Goal: Task Accomplishment & Management: Use online tool/utility

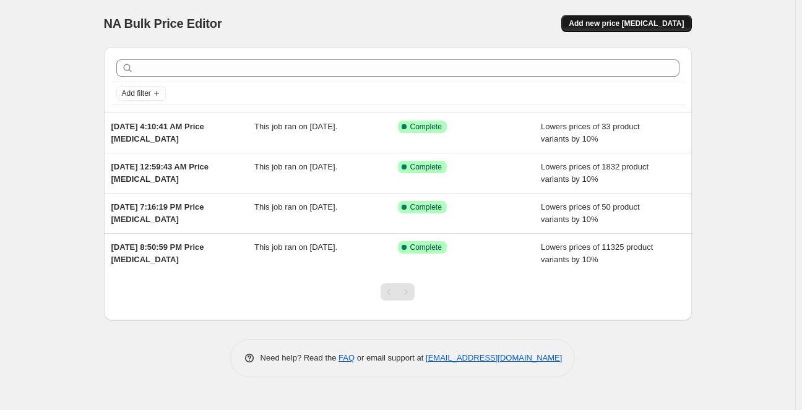
click at [618, 22] on span "Add new price [MEDICAL_DATA]" at bounding box center [626, 24] width 115 height 10
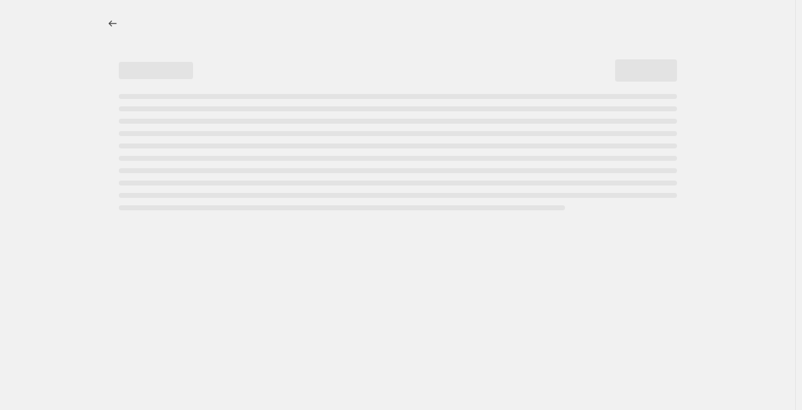
select select "percentage"
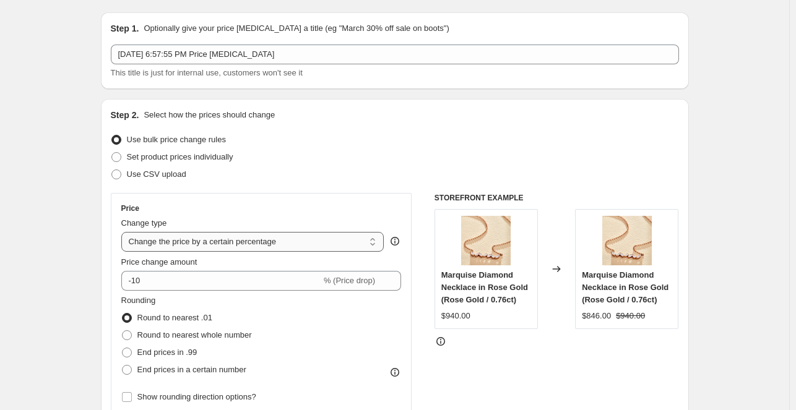
scroll to position [34, 0]
drag, startPoint x: 233, startPoint y: 294, endPoint x: 242, endPoint y: 289, distance: 10.8
click at [242, 289] on div "Price Change type Change the price to a certain amount Change the price by a ce…" at bounding box center [261, 305] width 280 height 202
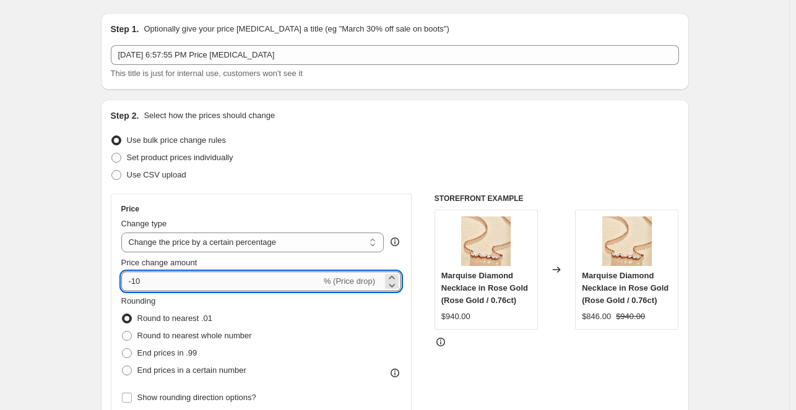
click at [242, 289] on input "-10" at bounding box center [221, 282] width 200 height 20
type input "-1"
type input "-0"
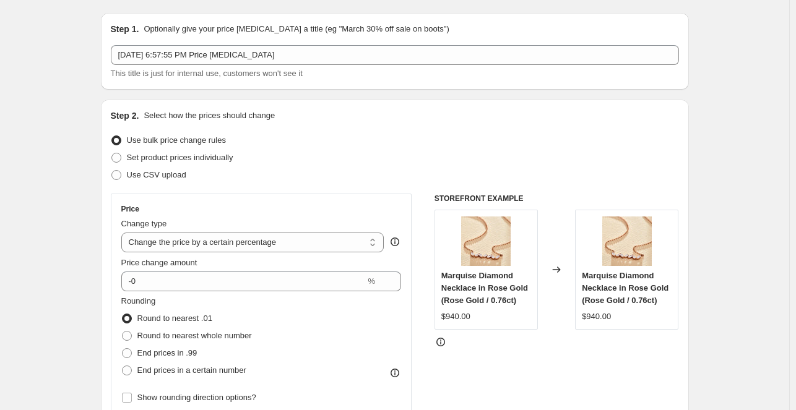
click at [456, 380] on div "STOREFRONT EXAMPLE Marquise Diamond Necklace in Rose Gold (Rose Gold / 0.76ct) …" at bounding box center [557, 345] width 245 height 303
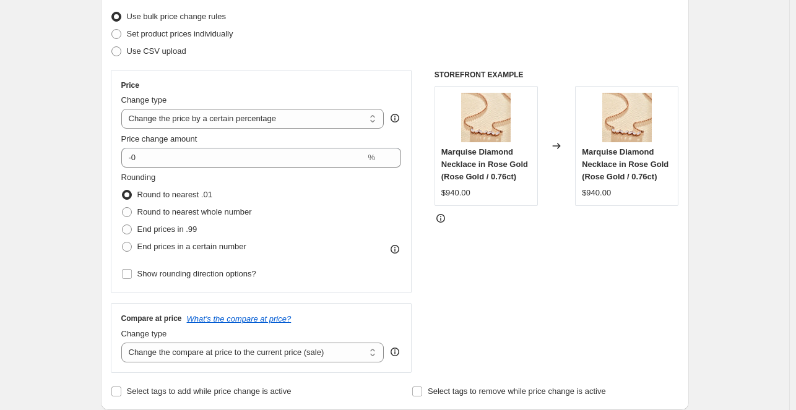
scroll to position [0, 0]
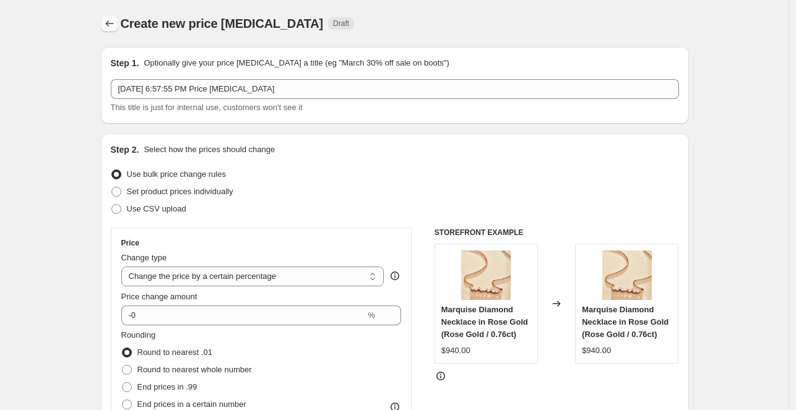
click at [113, 29] on icon "Price change jobs" at bounding box center [109, 23] width 12 height 12
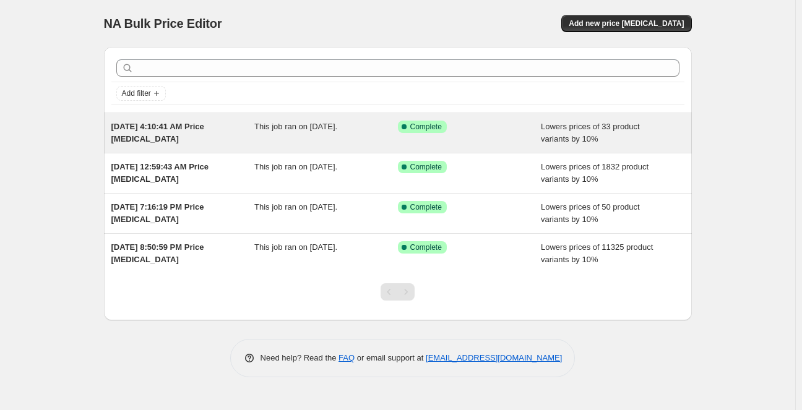
click at [183, 124] on span "[DATE] 4:10:41 AM Price [MEDICAL_DATA]" at bounding box center [157, 133] width 93 height 22
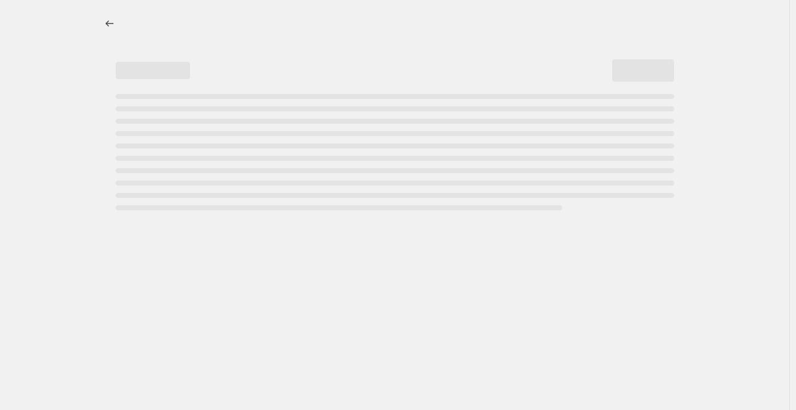
select select "percentage"
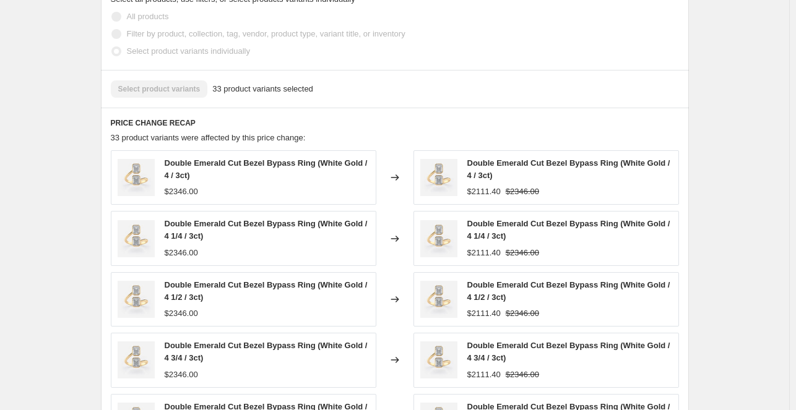
scroll to position [736, 0]
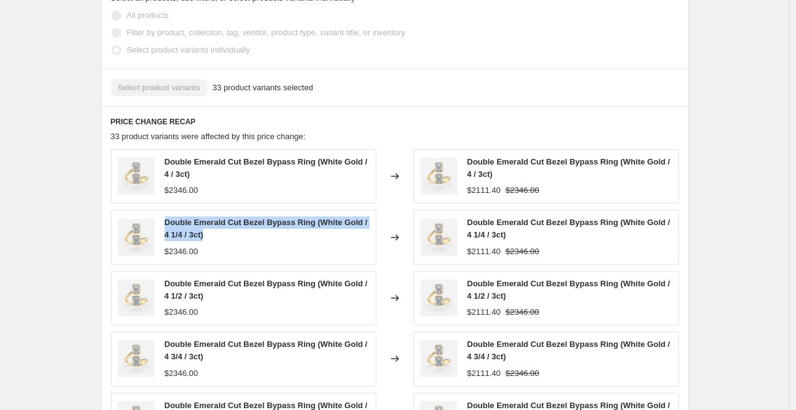
drag, startPoint x: 168, startPoint y: 223, endPoint x: 220, endPoint y: 230, distance: 51.8
click at [220, 230] on div "Double Emerald Cut Bezel Bypass Ring (White Gold / 4 1/4 / 3ct)" at bounding box center [267, 229] width 205 height 25
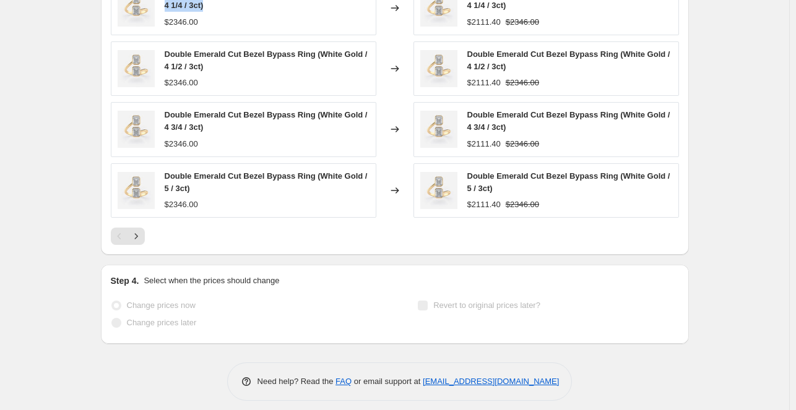
scroll to position [967, 0]
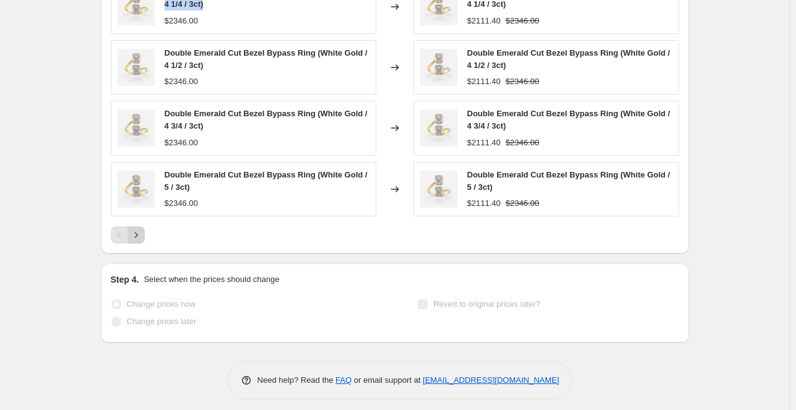
click at [141, 233] on icon "Next" at bounding box center [136, 235] width 12 height 12
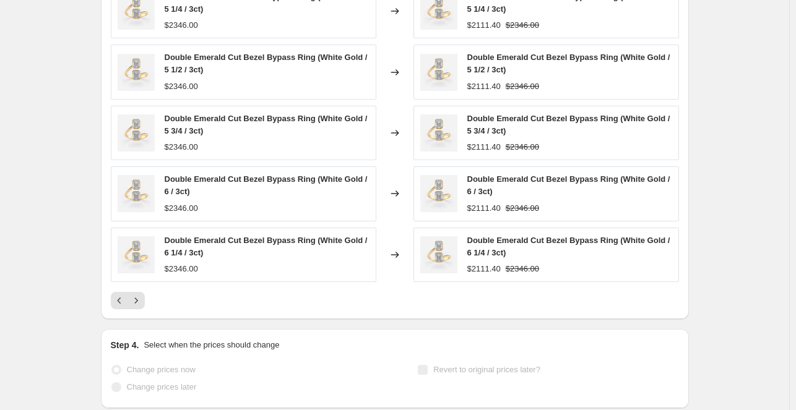
scroll to position [903, 0]
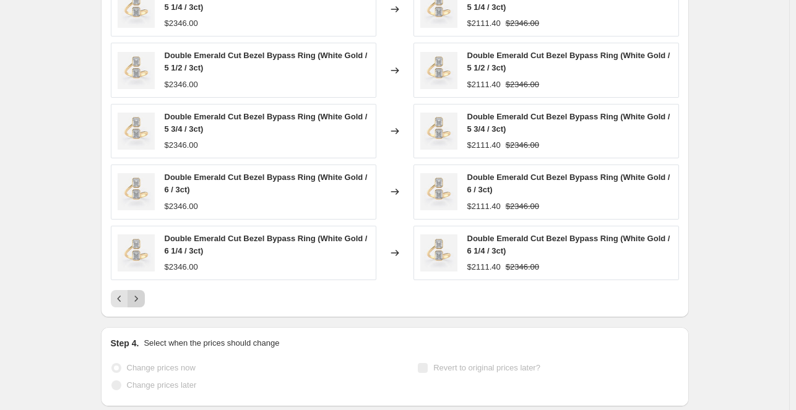
click at [137, 301] on icon "Next" at bounding box center [136, 299] width 12 height 12
click at [141, 303] on icon "Next" at bounding box center [136, 299] width 12 height 12
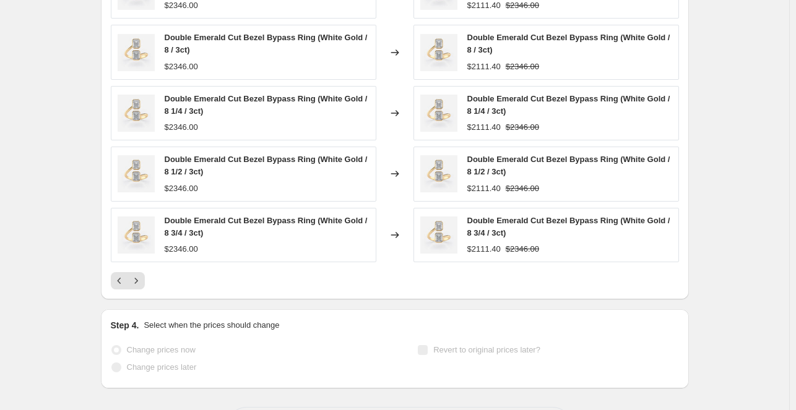
scroll to position [922, 0]
click at [142, 279] on icon "Next" at bounding box center [136, 280] width 12 height 12
click at [145, 273] on button "Next" at bounding box center [136, 279] width 17 height 17
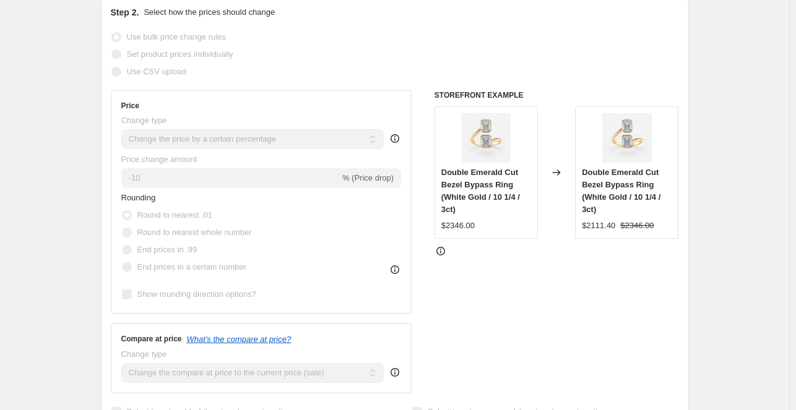
scroll to position [0, 0]
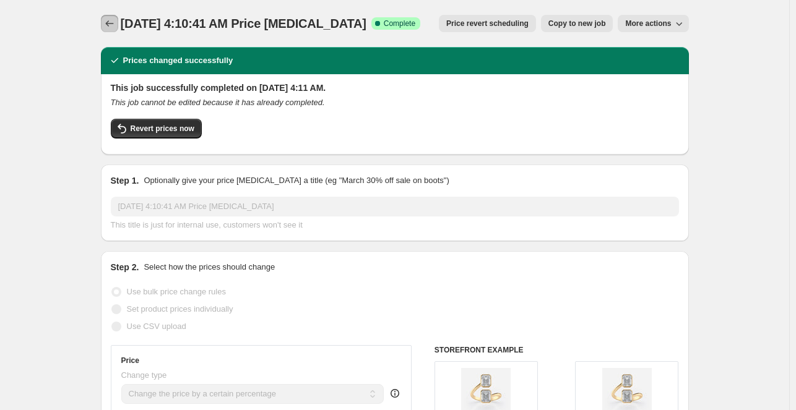
click at [114, 25] on icon "Price change jobs" at bounding box center [109, 23] width 12 height 12
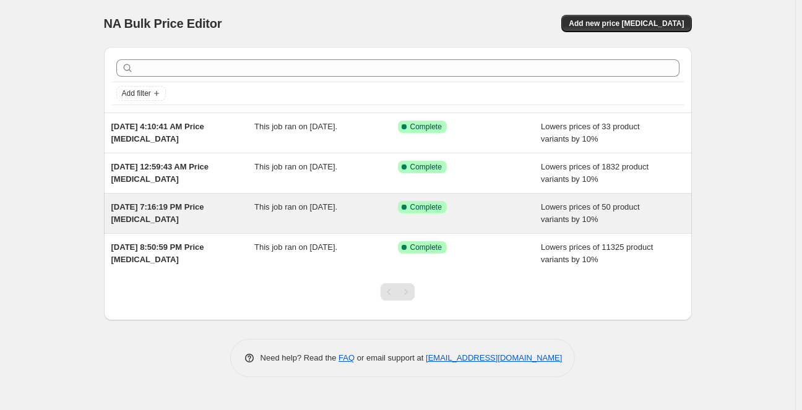
click at [191, 206] on span "[DATE] 7:16:19 PM Price [MEDICAL_DATA]" at bounding box center [157, 213] width 93 height 22
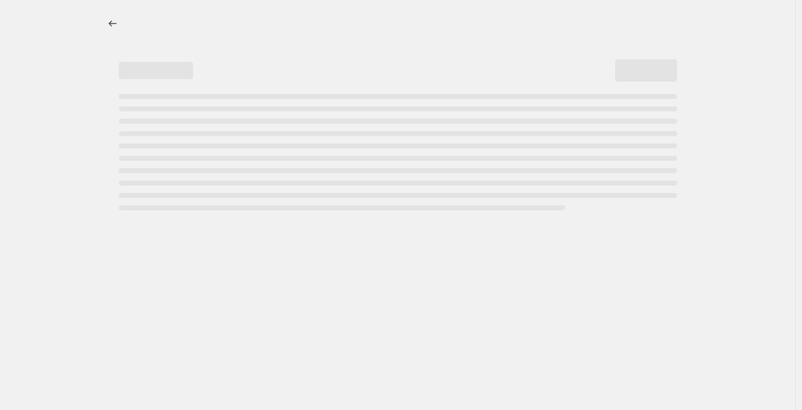
select select "percentage"
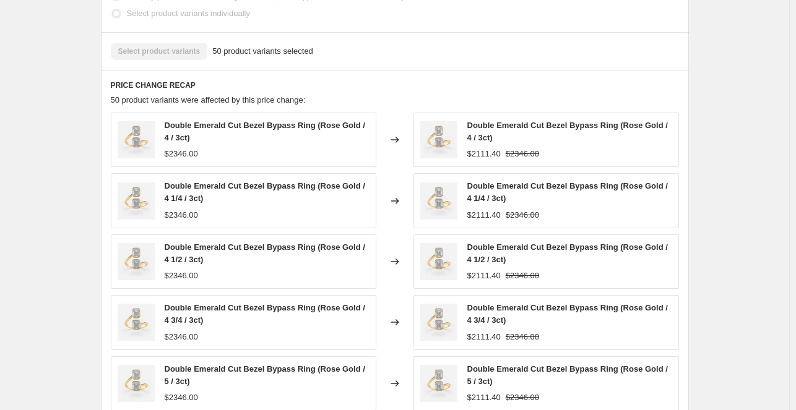
scroll to position [973, 0]
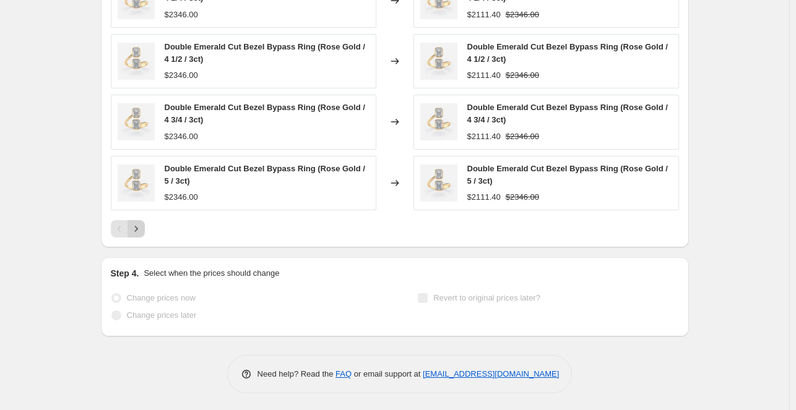
click at [141, 226] on icon "Next" at bounding box center [136, 229] width 12 height 12
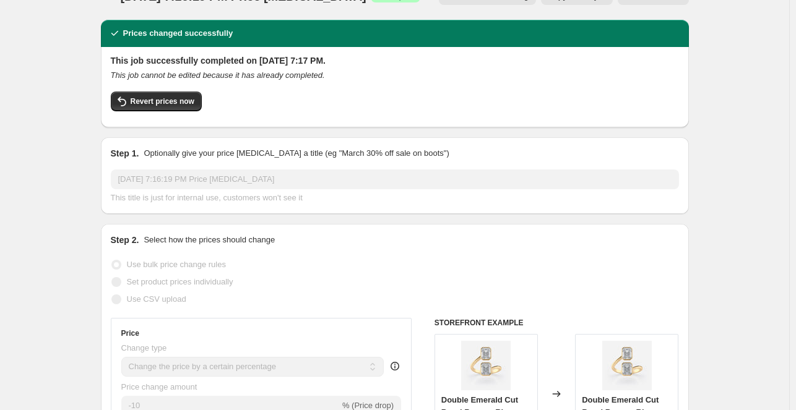
scroll to position [0, 0]
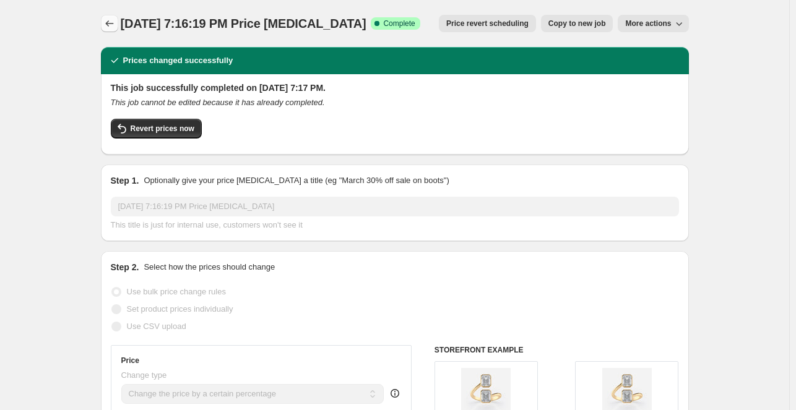
click at [107, 25] on icon "Price change jobs" at bounding box center [109, 23] width 12 height 12
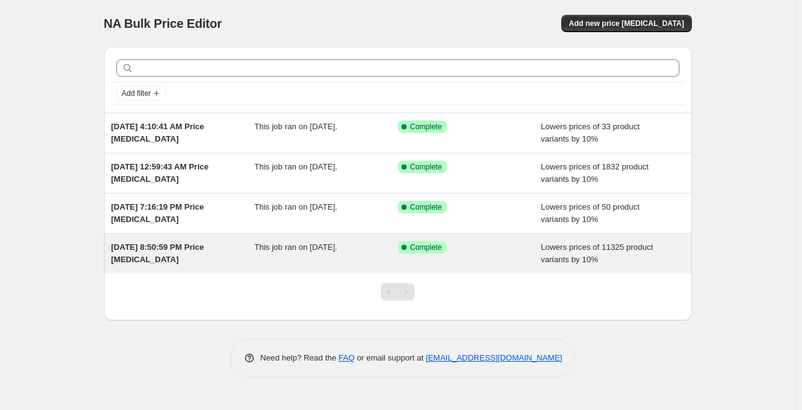
click at [193, 253] on div "[DATE] 8:50:59 PM Price [MEDICAL_DATA]" at bounding box center [183, 253] width 144 height 25
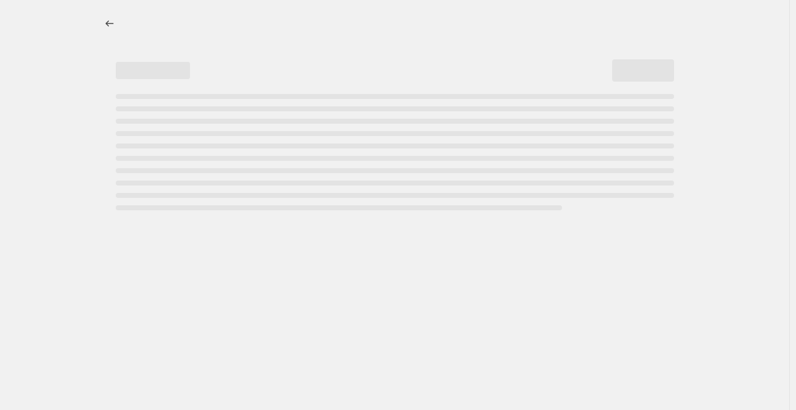
select select "percentage"
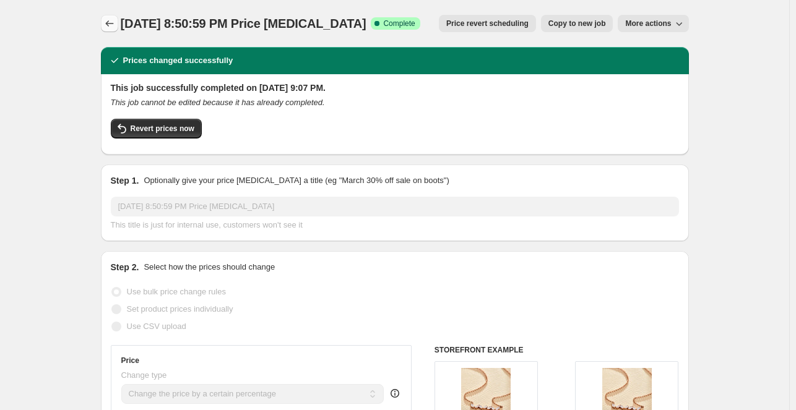
click at [115, 23] on icon "Price change jobs" at bounding box center [109, 23] width 12 height 12
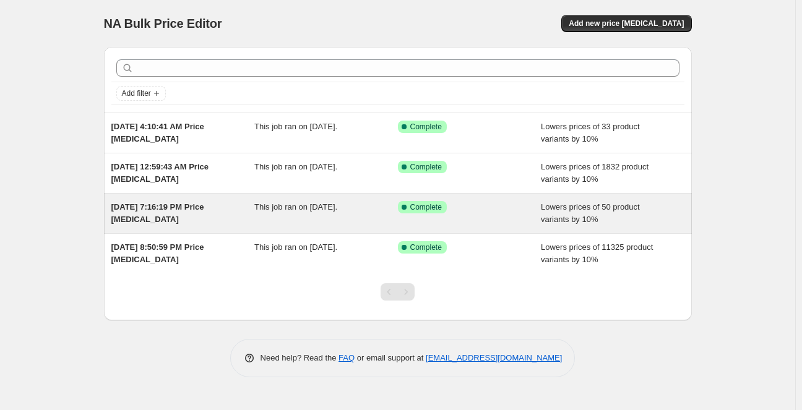
click at [136, 209] on span "[DATE] 7:16:19 PM Price [MEDICAL_DATA]" at bounding box center [157, 213] width 93 height 22
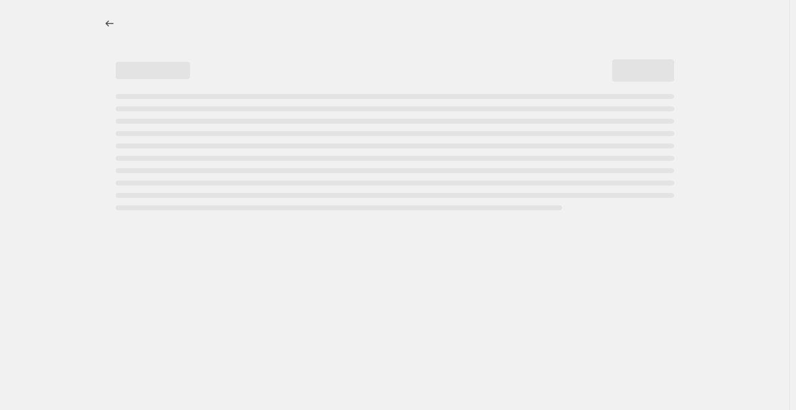
select select "percentage"
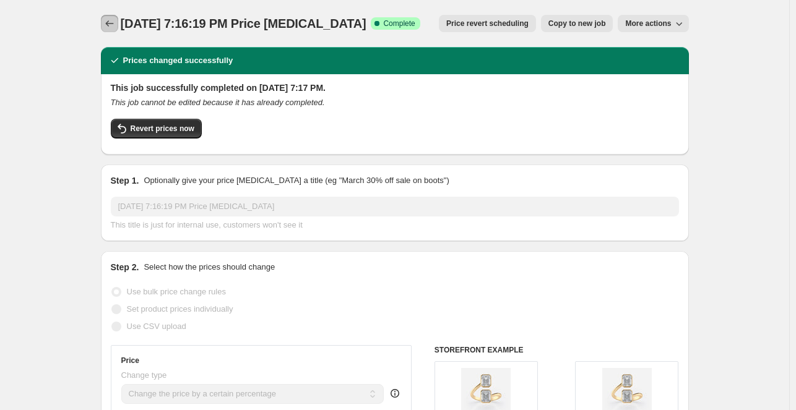
click at [111, 25] on icon "Price change jobs" at bounding box center [109, 23] width 12 height 12
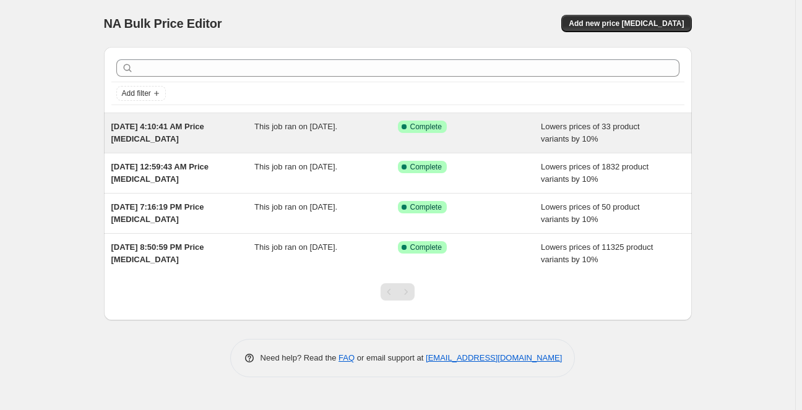
click at [204, 124] on span "[DATE] 4:10:41 AM Price [MEDICAL_DATA]" at bounding box center [157, 133] width 93 height 22
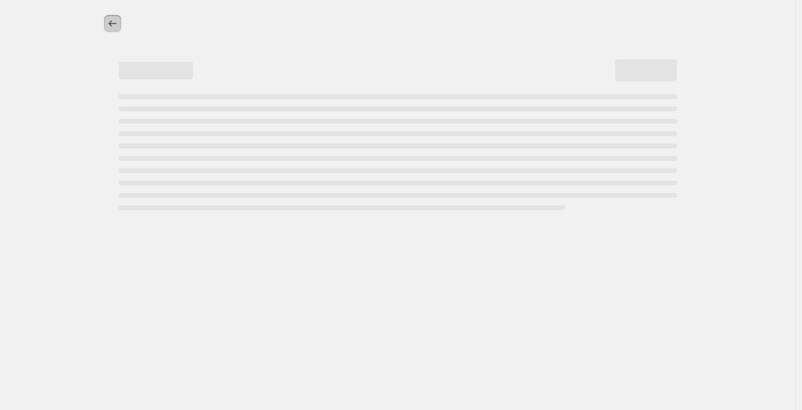
click at [114, 22] on icon "Price change jobs" at bounding box center [112, 23] width 12 height 12
click at [630, 39] on div "NA Bulk Price Editor. This page is ready NA Bulk Price Editor" at bounding box center [398, 23] width 588 height 47
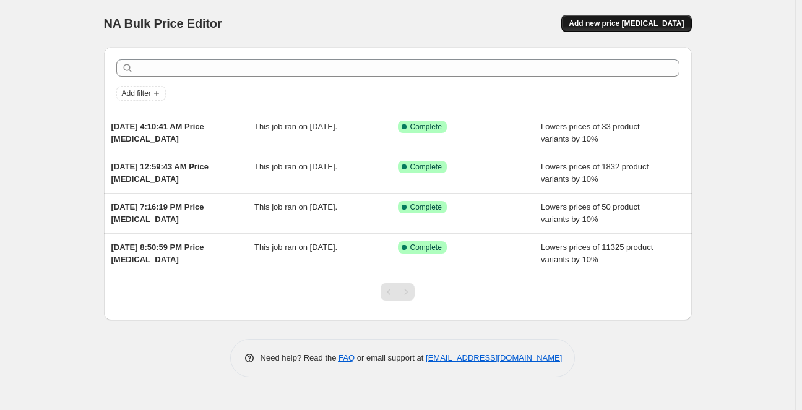
click at [651, 23] on span "Add new price [MEDICAL_DATA]" at bounding box center [626, 24] width 115 height 10
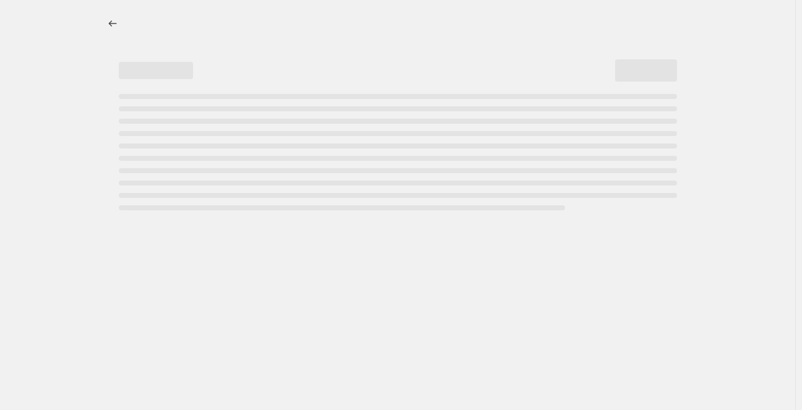
select select "percentage"
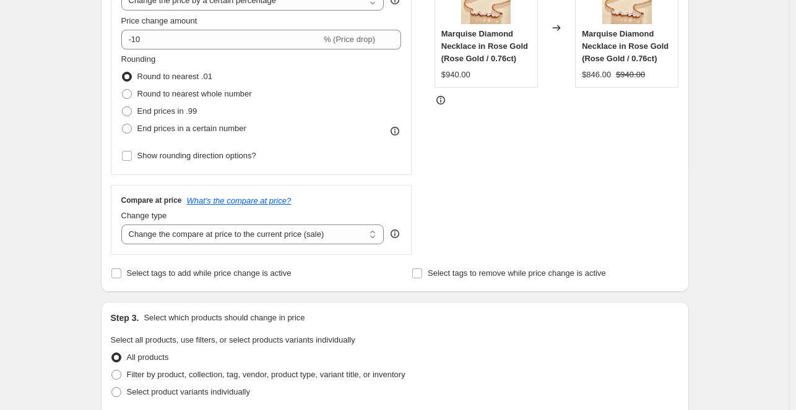
scroll to position [305, 0]
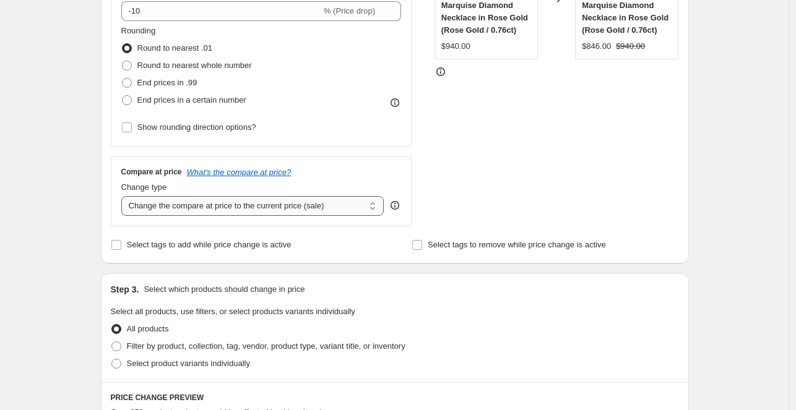
click at [324, 208] on select "Change the compare at price to the current price (sale) Change the compare at p…" at bounding box center [252, 206] width 263 height 20
click at [124, 196] on select "Change the compare at price to the current price (sale) Change the compare at p…" at bounding box center [252, 206] width 263 height 20
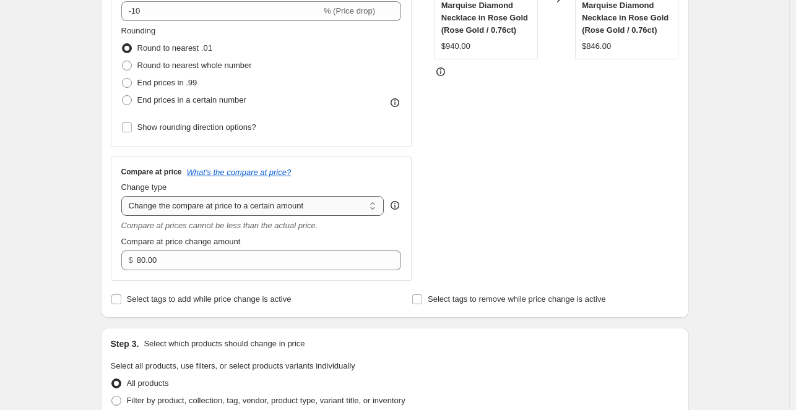
click at [324, 214] on select "Change the compare at price to the current price (sale) Change the compare at p…" at bounding box center [252, 206] width 263 height 20
select select "bp"
click at [124, 196] on select "Change the compare at price to the current price (sale) Change the compare at p…" at bounding box center [252, 206] width 263 height 20
type input "12.00"
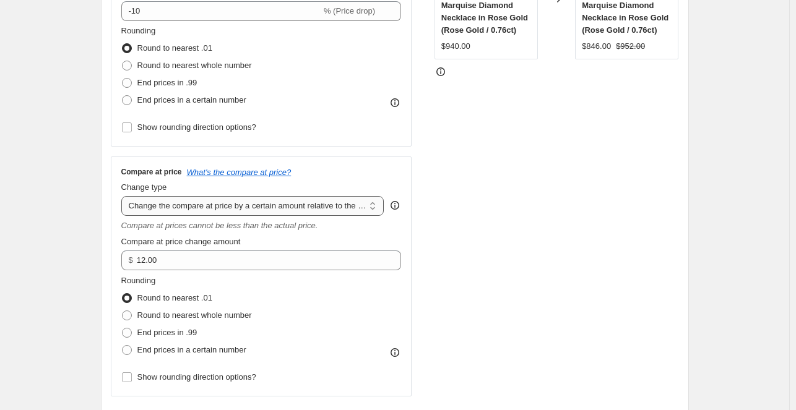
click at [352, 208] on select "Change the compare at price to the current price (sale) Change the compare at p…" at bounding box center [252, 206] width 263 height 20
click at [124, 196] on select "Change the compare at price to the current price (sale) Change the compare at p…" at bounding box center [252, 206] width 263 height 20
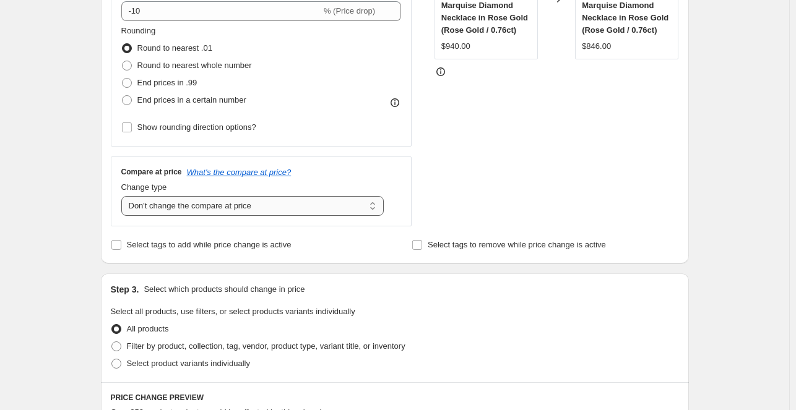
click at [374, 198] on select "Change the compare at price to the current price (sale) Change the compare at p…" at bounding box center [252, 206] width 263 height 20
click at [124, 196] on select "Change the compare at price to the current price (sale) Change the compare at p…" at bounding box center [252, 206] width 263 height 20
click at [280, 212] on select "Change the compare at price to the current price (sale) Change the compare at p…" at bounding box center [252, 206] width 263 height 20
click at [124, 196] on select "Change the compare at price to the current price (sale) Change the compare at p…" at bounding box center [252, 206] width 263 height 20
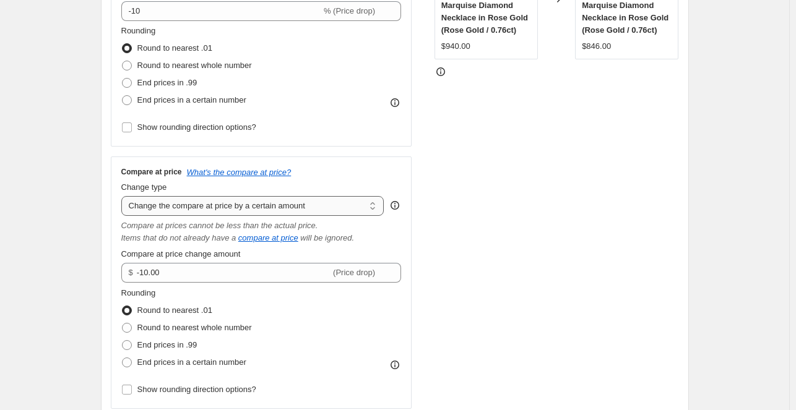
click at [323, 205] on select "Change the compare at price to the current price (sale) Change the compare at p…" at bounding box center [252, 206] width 263 height 20
select select "to"
click at [124, 196] on select "Change the compare at price to the current price (sale) Change the compare at p…" at bounding box center [252, 206] width 263 height 20
type input "80.00"
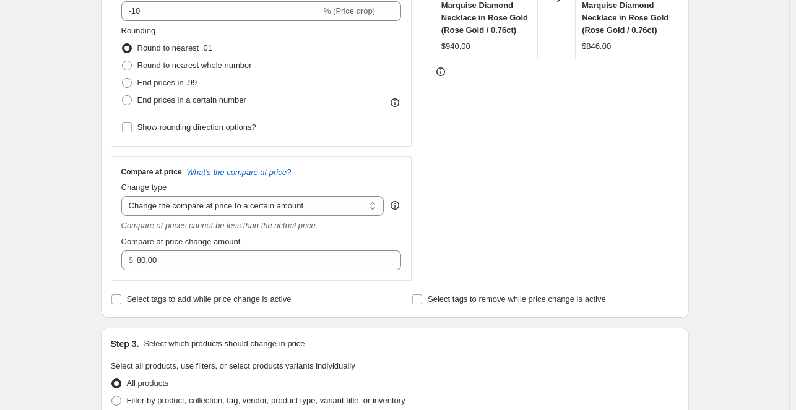
scroll to position [0, 0]
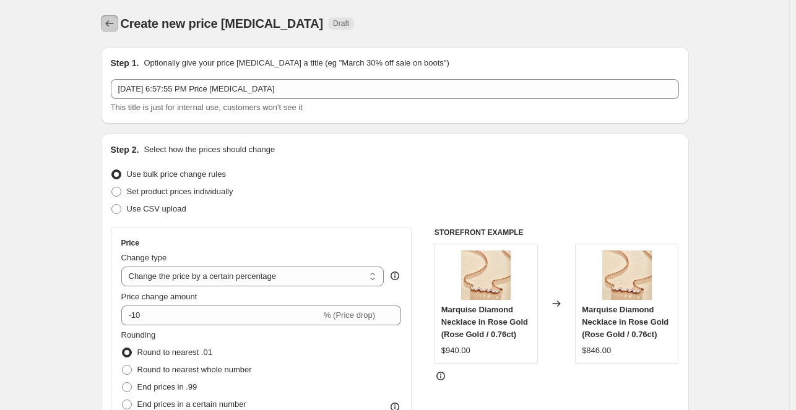
click at [115, 28] on icon "Price change jobs" at bounding box center [109, 23] width 12 height 12
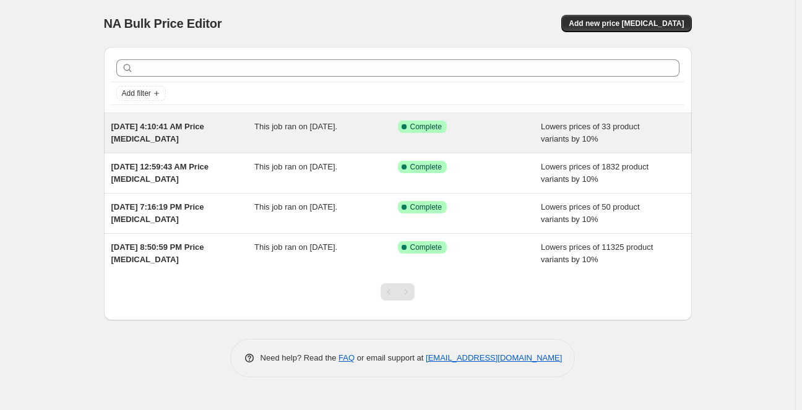
click at [191, 123] on span "[DATE] 4:10:41 AM Price [MEDICAL_DATA]" at bounding box center [157, 133] width 93 height 22
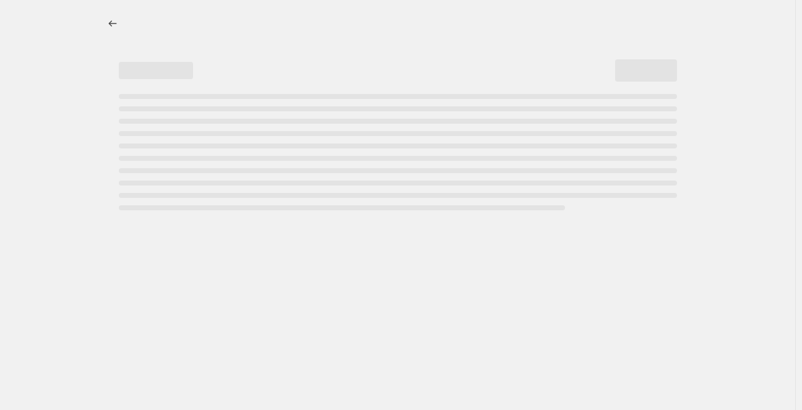
select select "percentage"
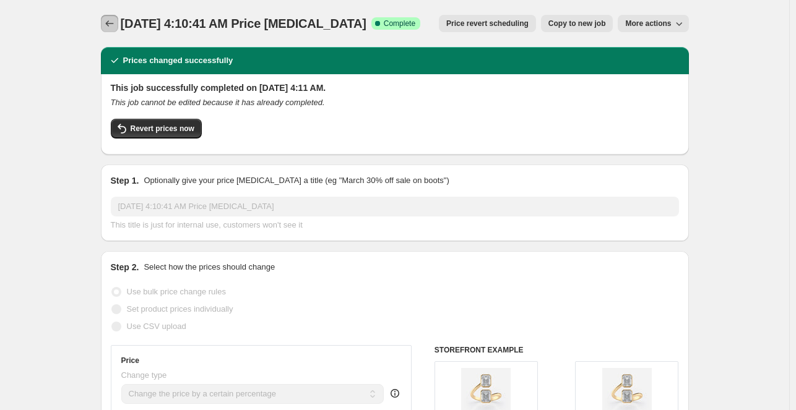
click at [111, 28] on icon "Price change jobs" at bounding box center [109, 23] width 12 height 12
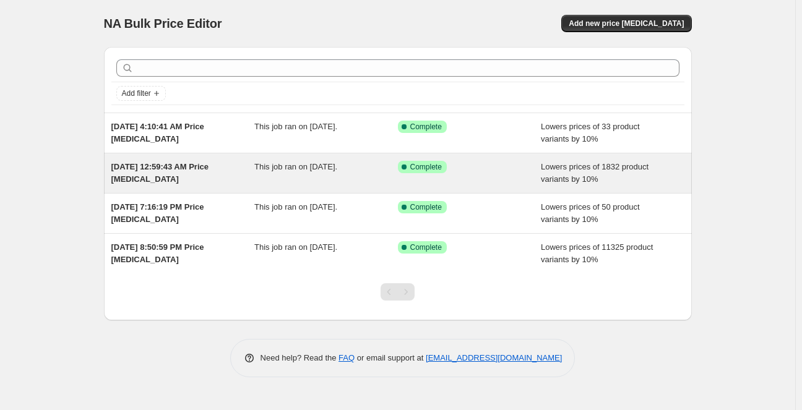
click at [452, 184] on div "Success Complete Complete" at bounding box center [470, 173] width 144 height 25
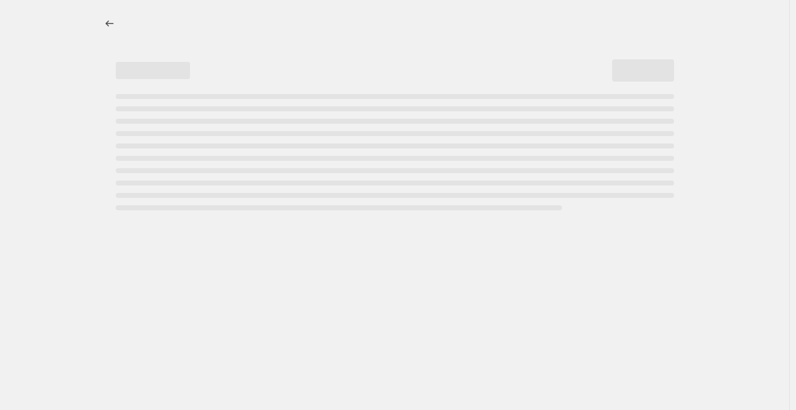
select select "percentage"
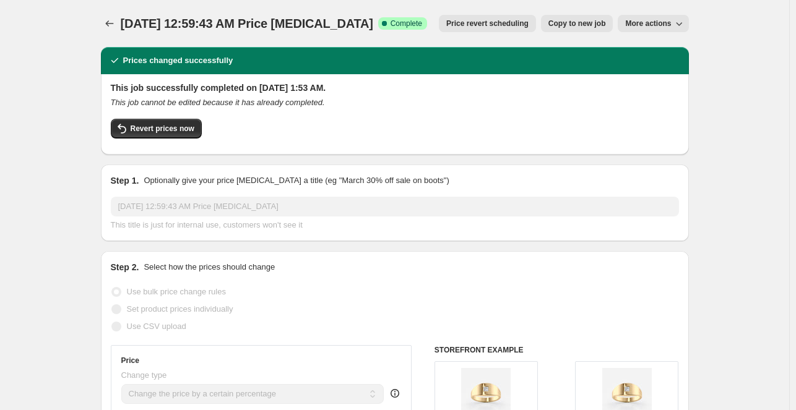
click at [106, 32] on div at bounding box center [111, 23] width 20 height 17
click at [111, 27] on icon "Price change jobs" at bounding box center [109, 23] width 12 height 12
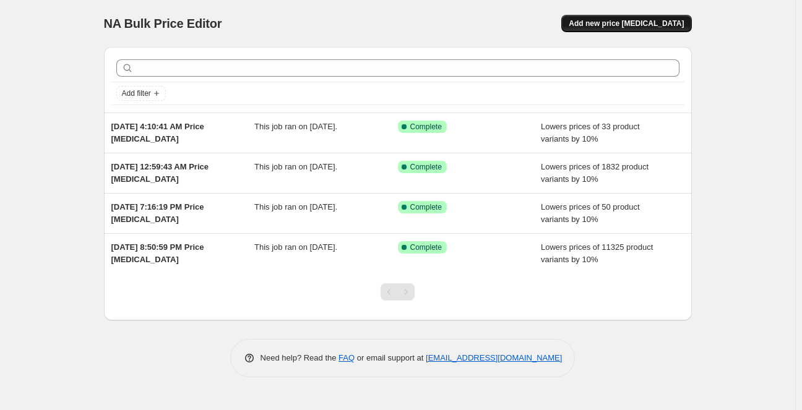
click at [661, 31] on button "Add new price [MEDICAL_DATA]" at bounding box center [627, 23] width 130 height 17
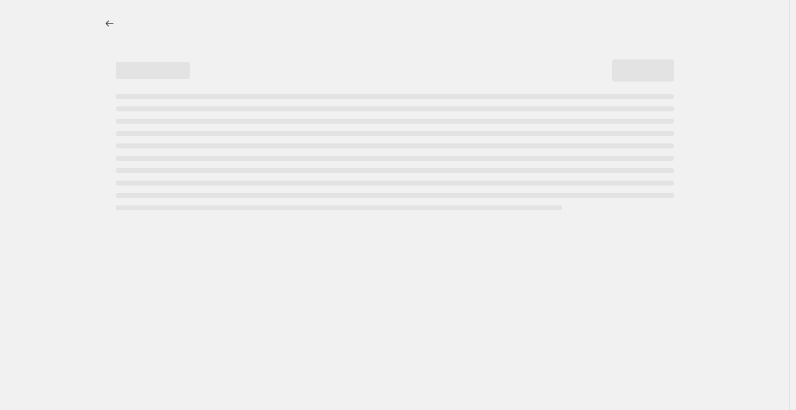
select select "percentage"
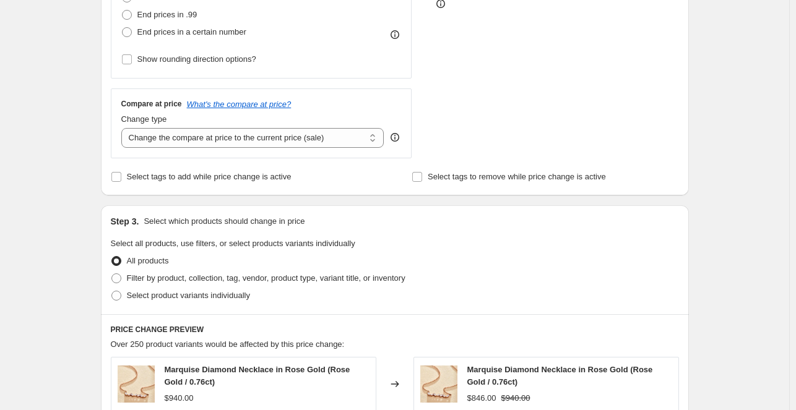
scroll to position [371, 0]
click at [325, 147] on select "Change the compare at price to the current price (sale) Change the compare at p…" at bounding box center [252, 139] width 263 height 20
click at [124, 129] on select "Change the compare at price to the current price (sale) Change the compare at p…" at bounding box center [252, 139] width 263 height 20
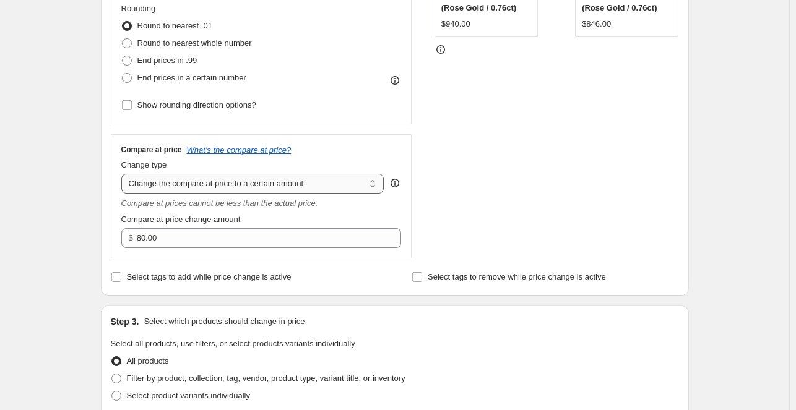
scroll to position [326, 0]
click at [338, 174] on div "Change type Change the compare at price to the current price (sale) Change the …" at bounding box center [252, 177] width 263 height 35
click at [321, 183] on select "Change the compare at price to the current price (sale) Change the compare at p…" at bounding box center [252, 185] width 263 height 20
select select "pp"
click at [124, 175] on select "Change the compare at price to the current price (sale) Change the compare at p…" at bounding box center [252, 185] width 263 height 20
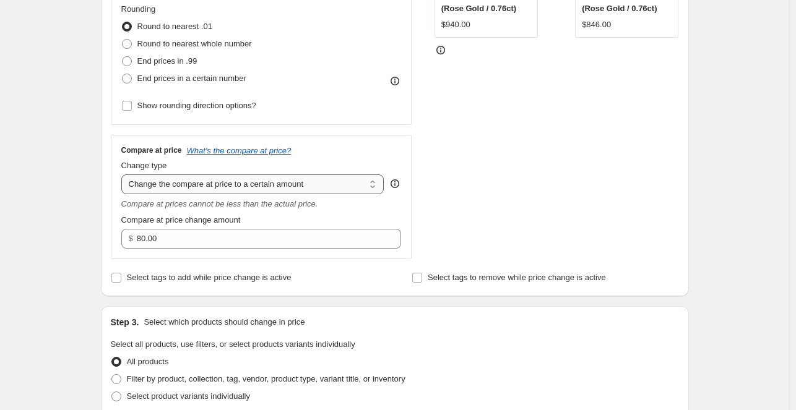
type input "20"
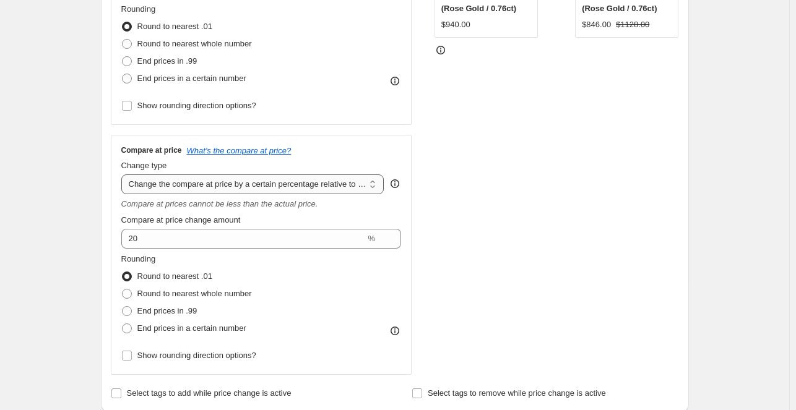
click at [296, 180] on select "Change the compare at price to the current price (sale) Change the compare at p…" at bounding box center [252, 185] width 263 height 20
select select "to"
click at [124, 175] on select "Change the compare at price to the current price (sale) Change the compare at p…" at bounding box center [252, 185] width 263 height 20
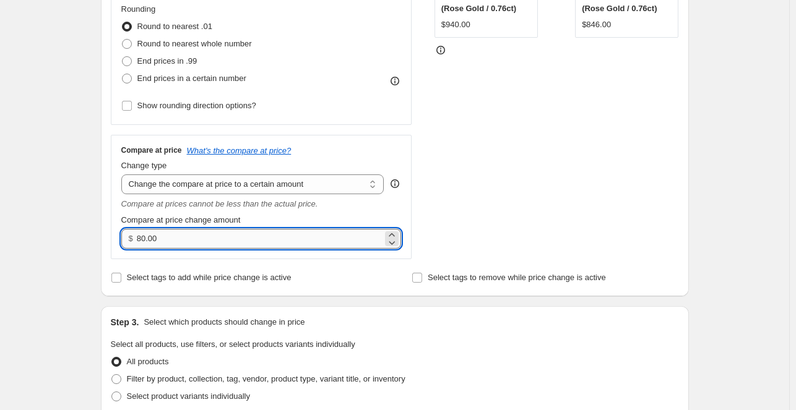
click at [243, 245] on input "80.00" at bounding box center [260, 239] width 246 height 20
type input "80.19"
click at [272, 219] on div "Compare at price change amount" at bounding box center [261, 220] width 280 height 12
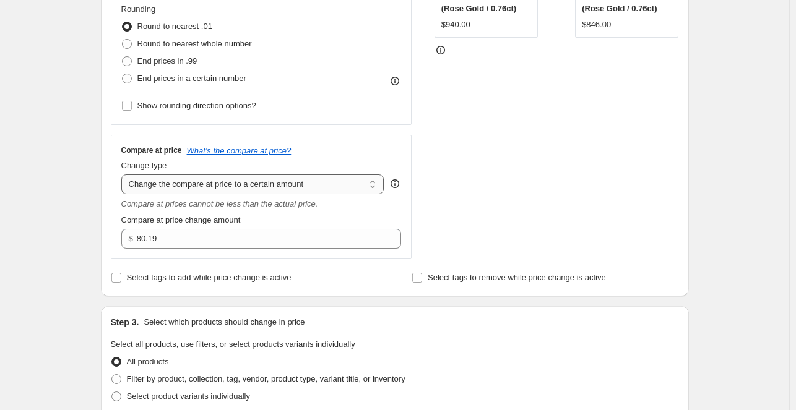
click at [303, 181] on select "Change the compare at price to the current price (sale) Change the compare at p…" at bounding box center [252, 185] width 263 height 20
select select "remove"
click at [124, 175] on select "Change the compare at price to the current price (sale) Change the compare at p…" at bounding box center [252, 185] width 263 height 20
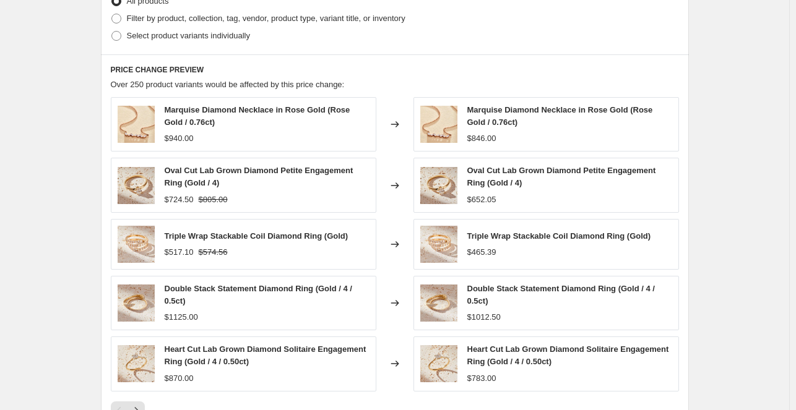
scroll to position [635, 0]
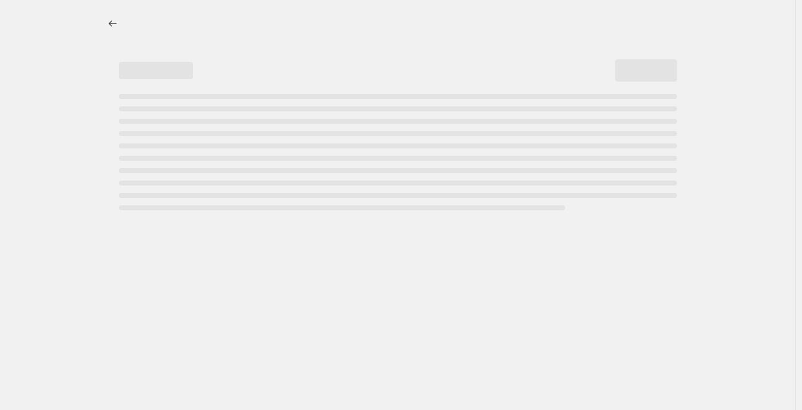
select select "percentage"
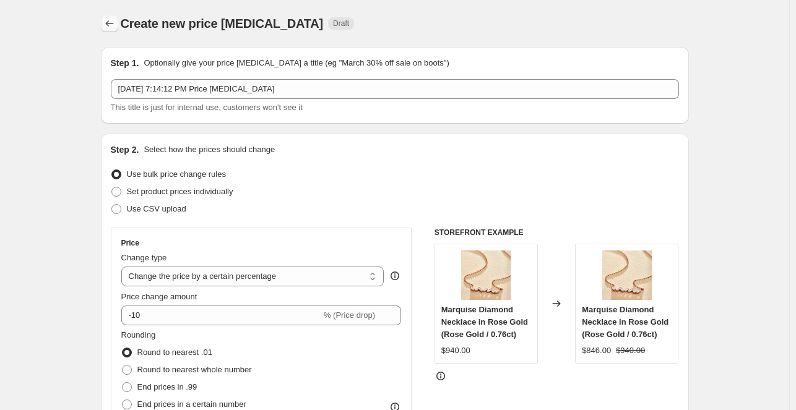
click at [116, 23] on icon "Price change jobs" at bounding box center [109, 23] width 12 height 12
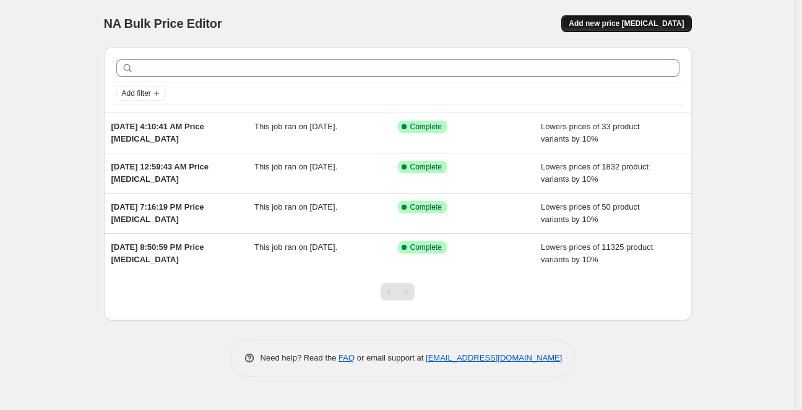
click at [633, 20] on span "Add new price [MEDICAL_DATA]" at bounding box center [626, 24] width 115 height 10
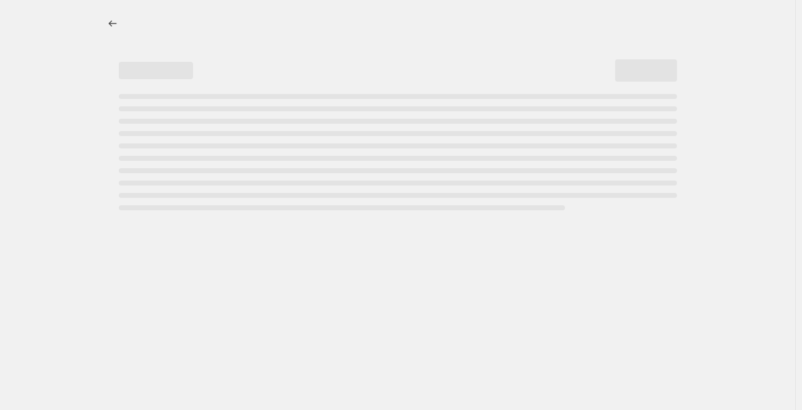
select select "percentage"
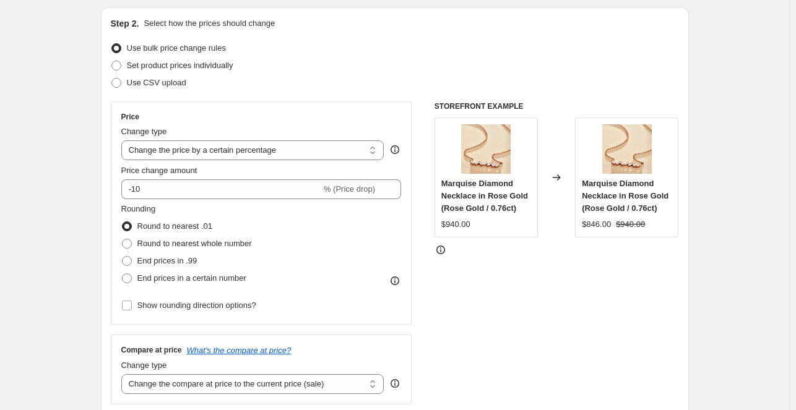
scroll to position [126, 0]
click at [242, 145] on select "Change the price to a certain amount Change the price by a certain amount Chang…" at bounding box center [252, 151] width 263 height 20
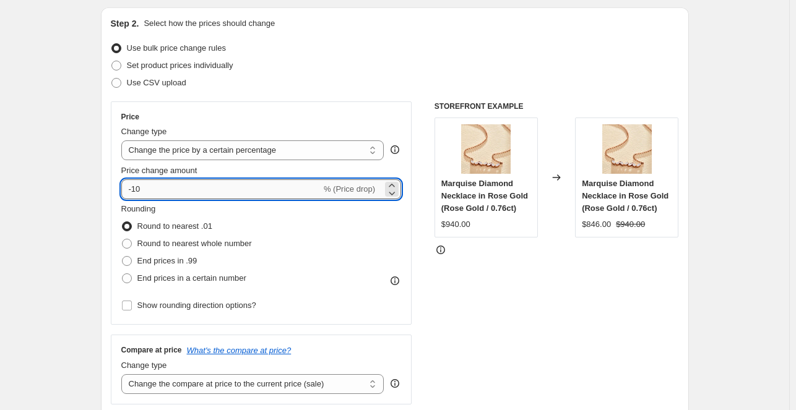
click at [230, 186] on input "-10" at bounding box center [221, 190] width 200 height 20
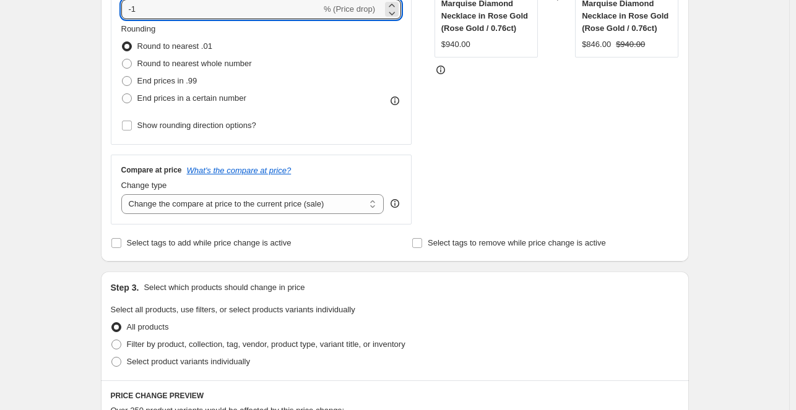
scroll to position [324, 0]
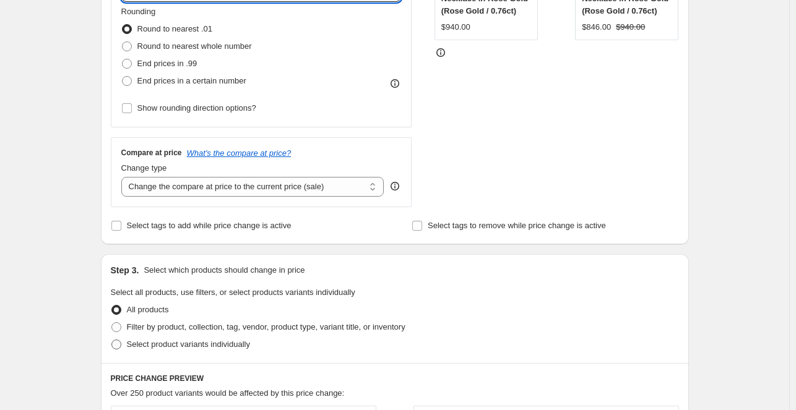
type input "-1"
click at [149, 344] on span "Select product variants individually" at bounding box center [188, 344] width 123 height 9
click at [112, 341] on input "Select product variants individually" at bounding box center [111, 340] width 1 height 1
radio input "true"
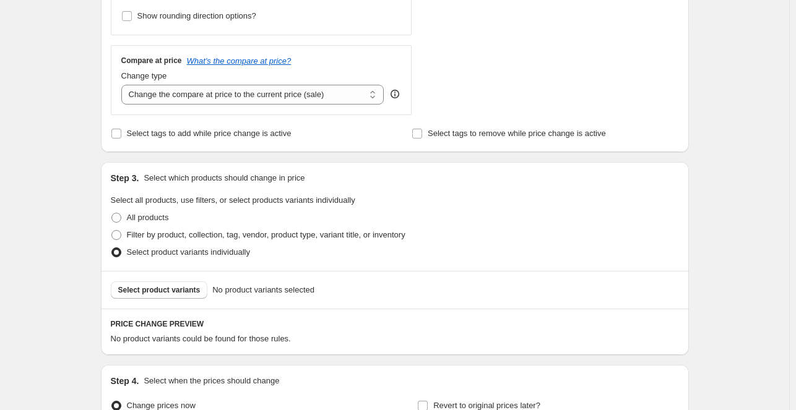
scroll to position [418, 0]
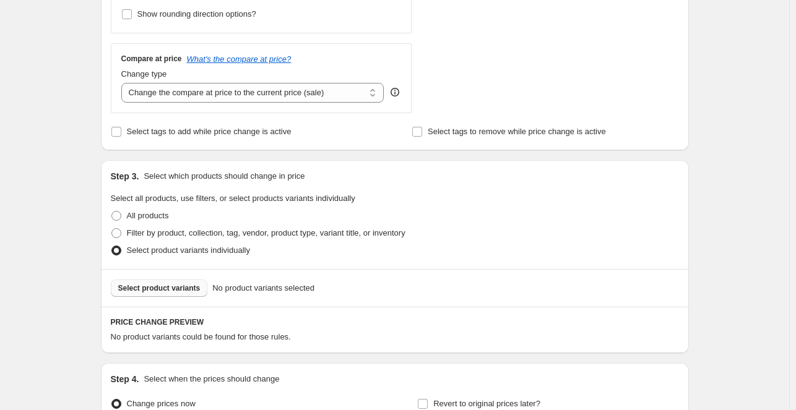
click at [171, 292] on span "Select product variants" at bounding box center [159, 289] width 82 height 10
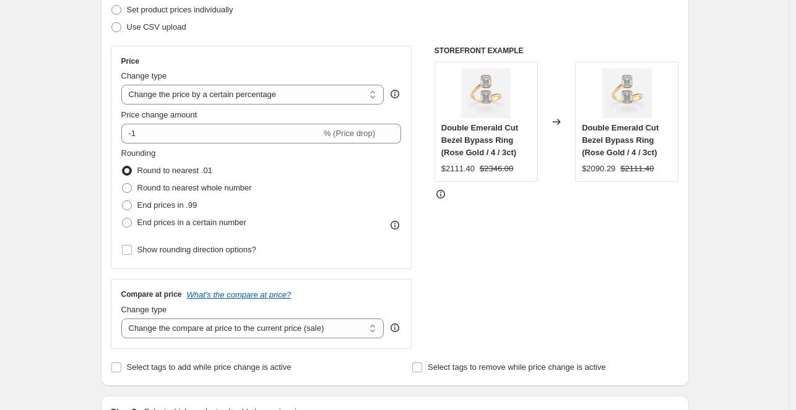
scroll to position [181, 0]
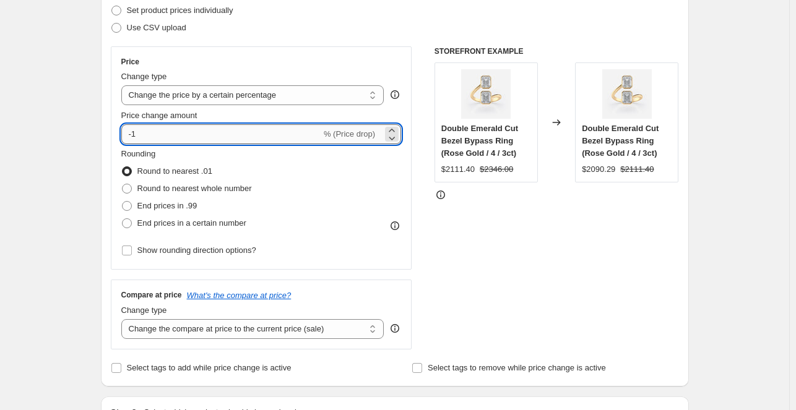
click at [245, 139] on input "-1" at bounding box center [221, 134] width 200 height 20
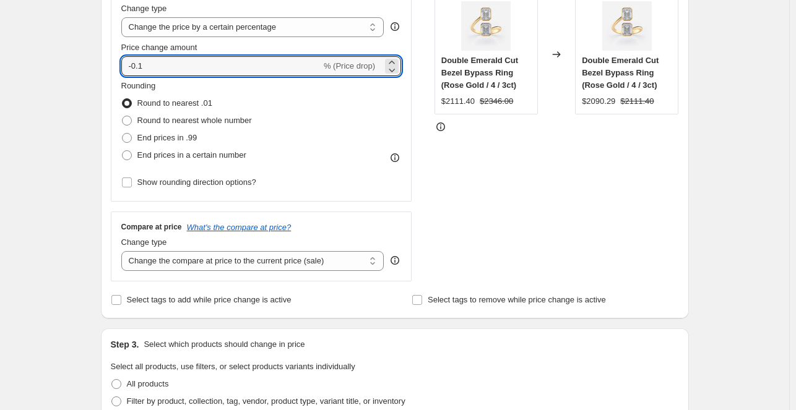
scroll to position [249, 0]
type input "-0.1"
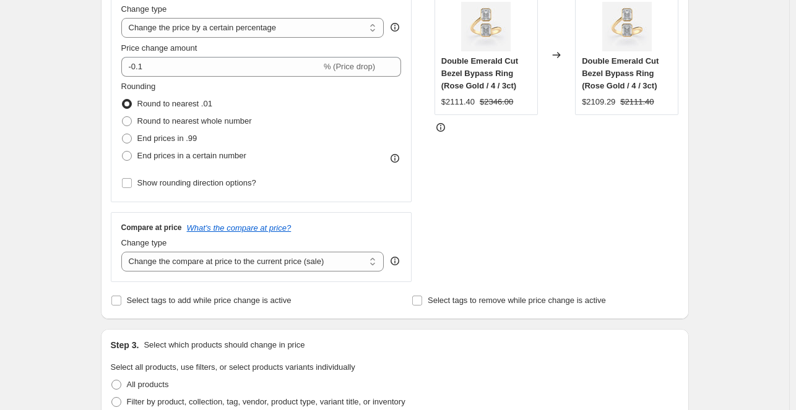
click at [497, 236] on div "STOREFRONT EXAMPLE Double Emerald Cut Bezel Bypass Ring (Rose Gold / 4 / 3ct) $…" at bounding box center [557, 130] width 245 height 303
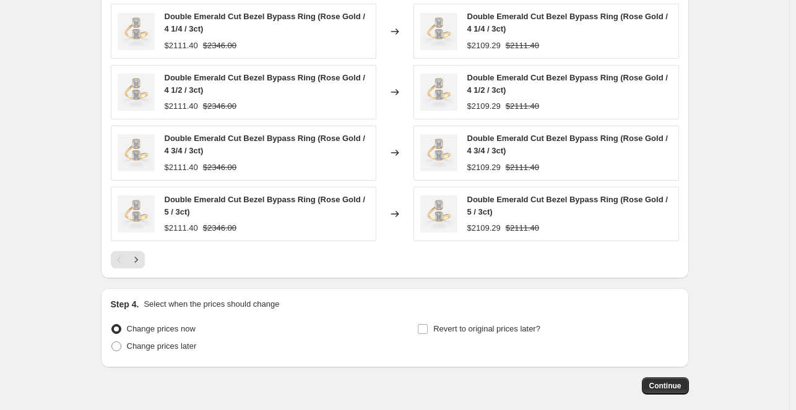
scroll to position [883, 0]
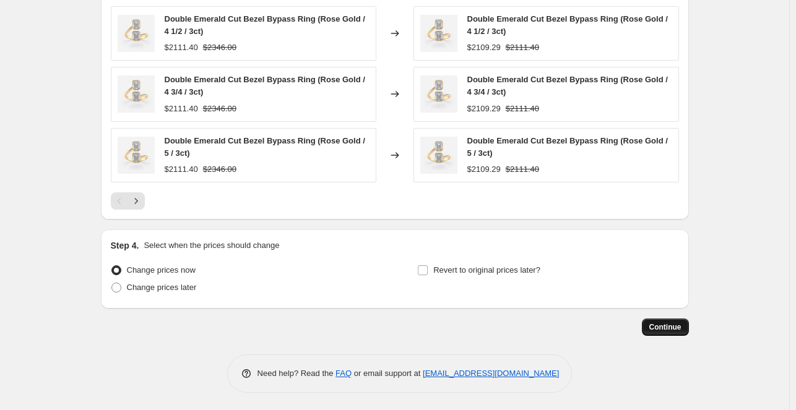
click at [679, 330] on span "Continue" at bounding box center [665, 328] width 32 height 10
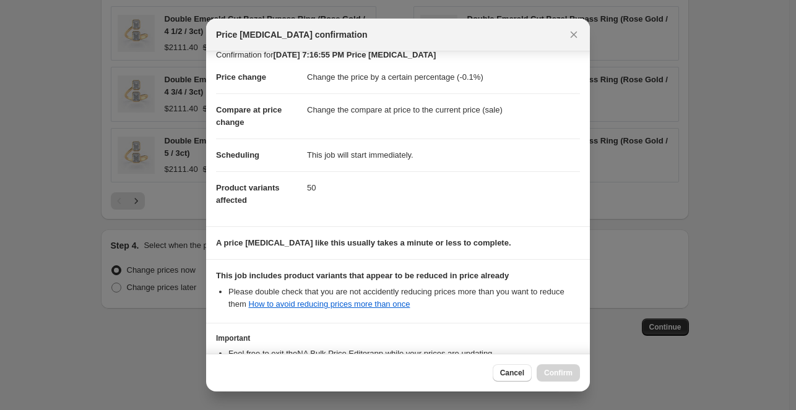
scroll to position [109, 0]
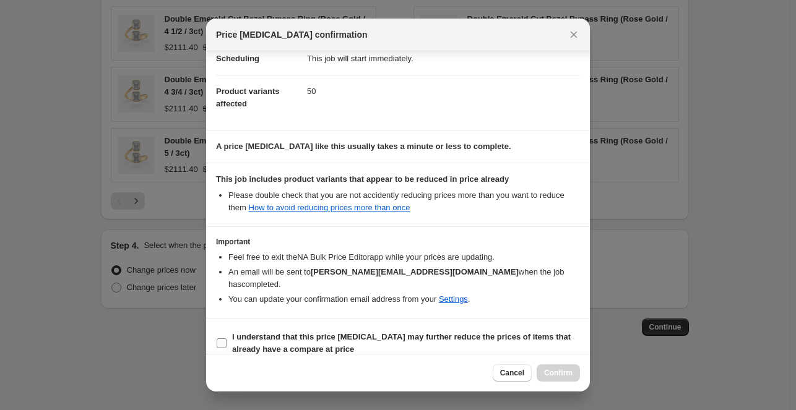
click at [241, 332] on b "I understand that this price [MEDICAL_DATA] may further reduce the prices of it…" at bounding box center [401, 343] width 339 height 22
click at [227, 339] on input "I understand that this price [MEDICAL_DATA] may further reduce the prices of it…" at bounding box center [222, 344] width 10 height 10
checkbox input "true"
click at [552, 374] on span "Confirm" at bounding box center [558, 373] width 28 height 10
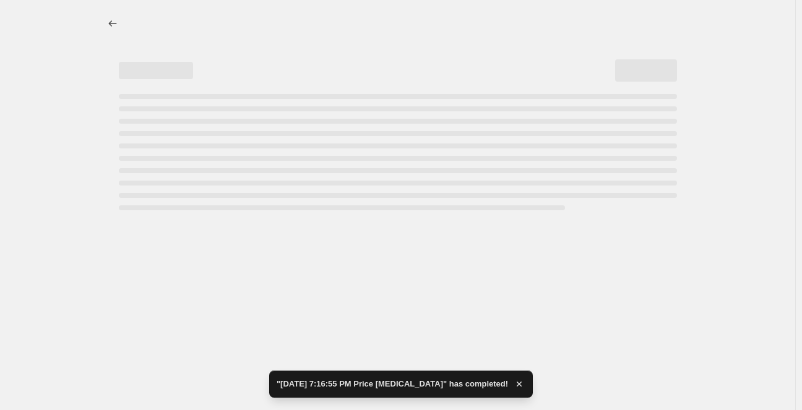
select select "percentage"
